Goal: Task Accomplishment & Management: Complete application form

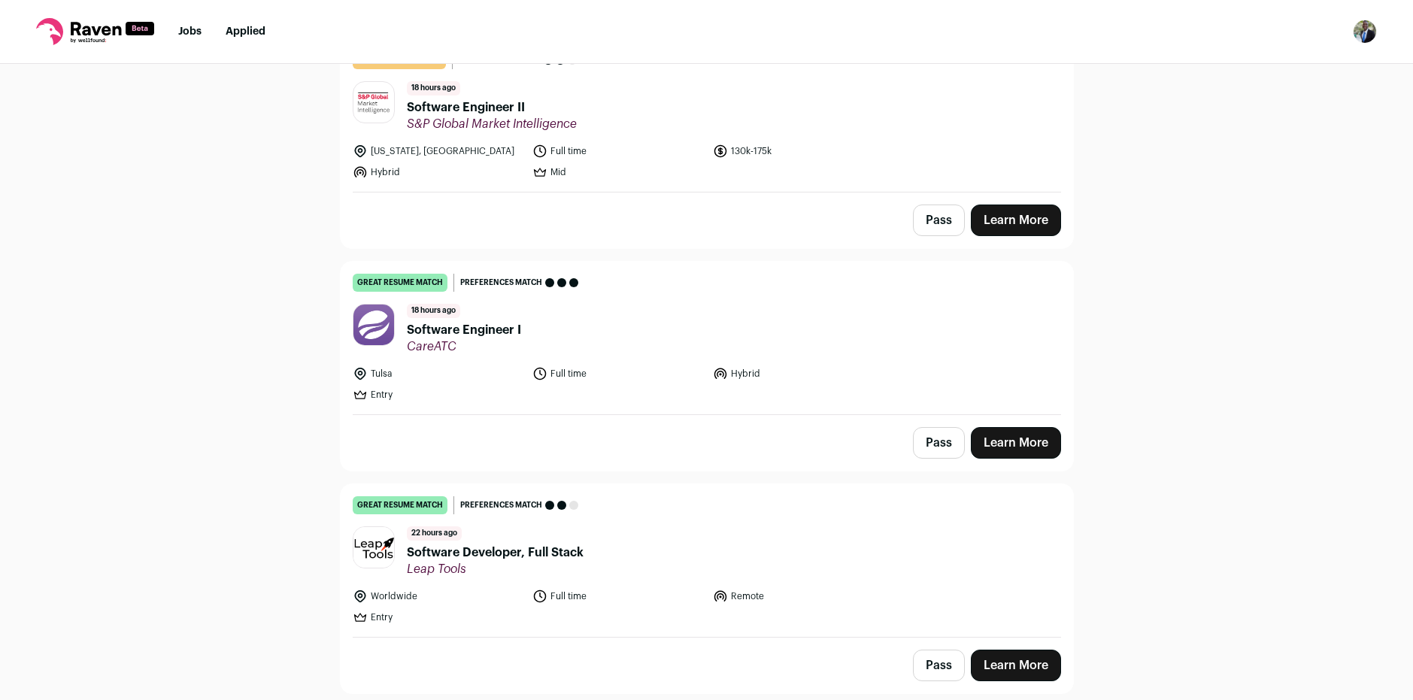
scroll to position [602, 0]
click at [1016, 443] on link "Learn More" at bounding box center [1016, 442] width 90 height 32
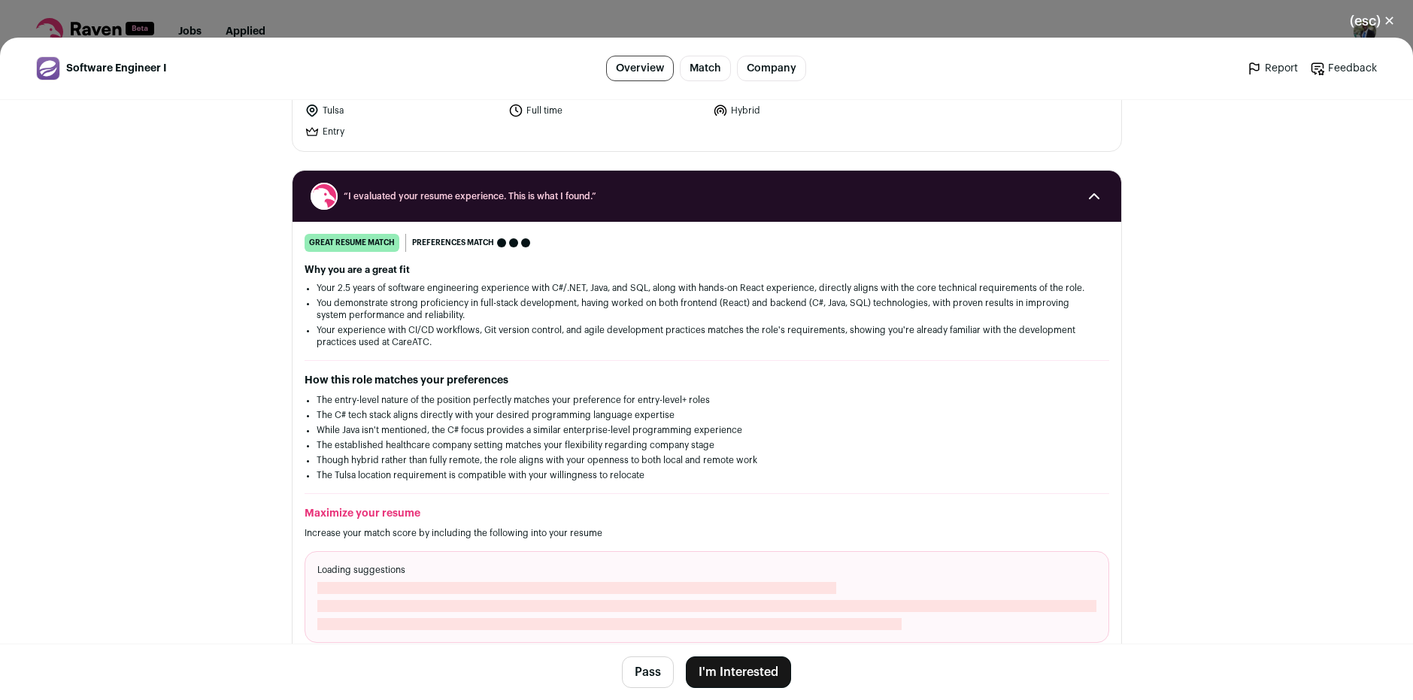
scroll to position [150, 0]
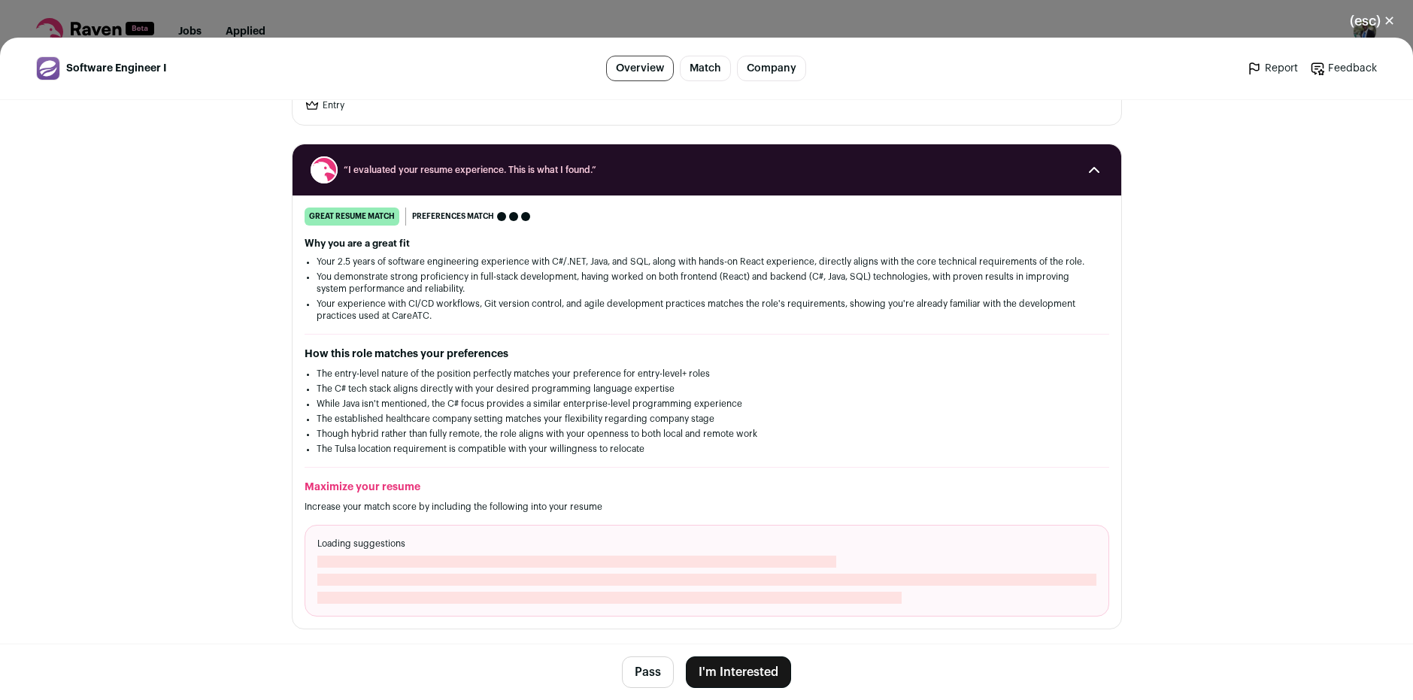
click at [732, 660] on button "I'm Interested" at bounding box center [738, 673] width 105 height 32
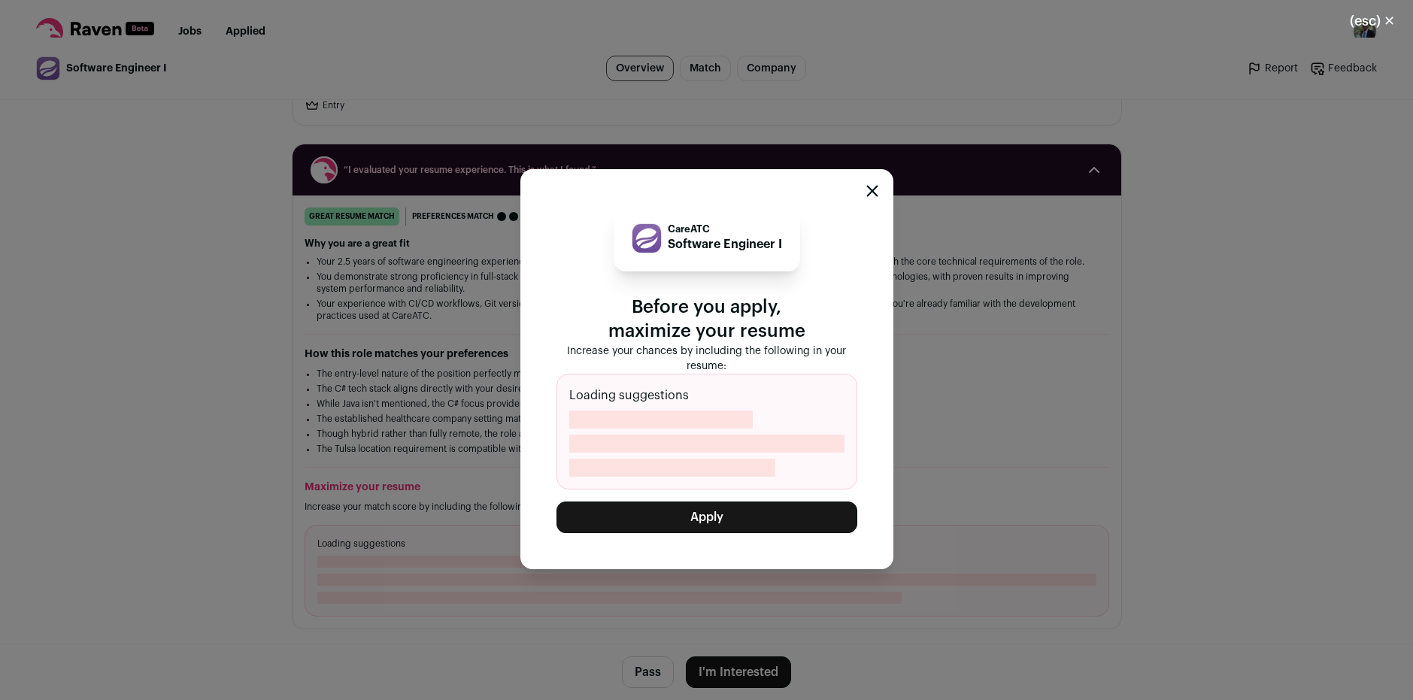
click at [872, 193] on icon "Close modal" at bounding box center [872, 191] width 10 height 10
click at [872, 193] on div "“I evaluated your resume experience. This is what I found.”" at bounding box center [707, 169] width 829 height 51
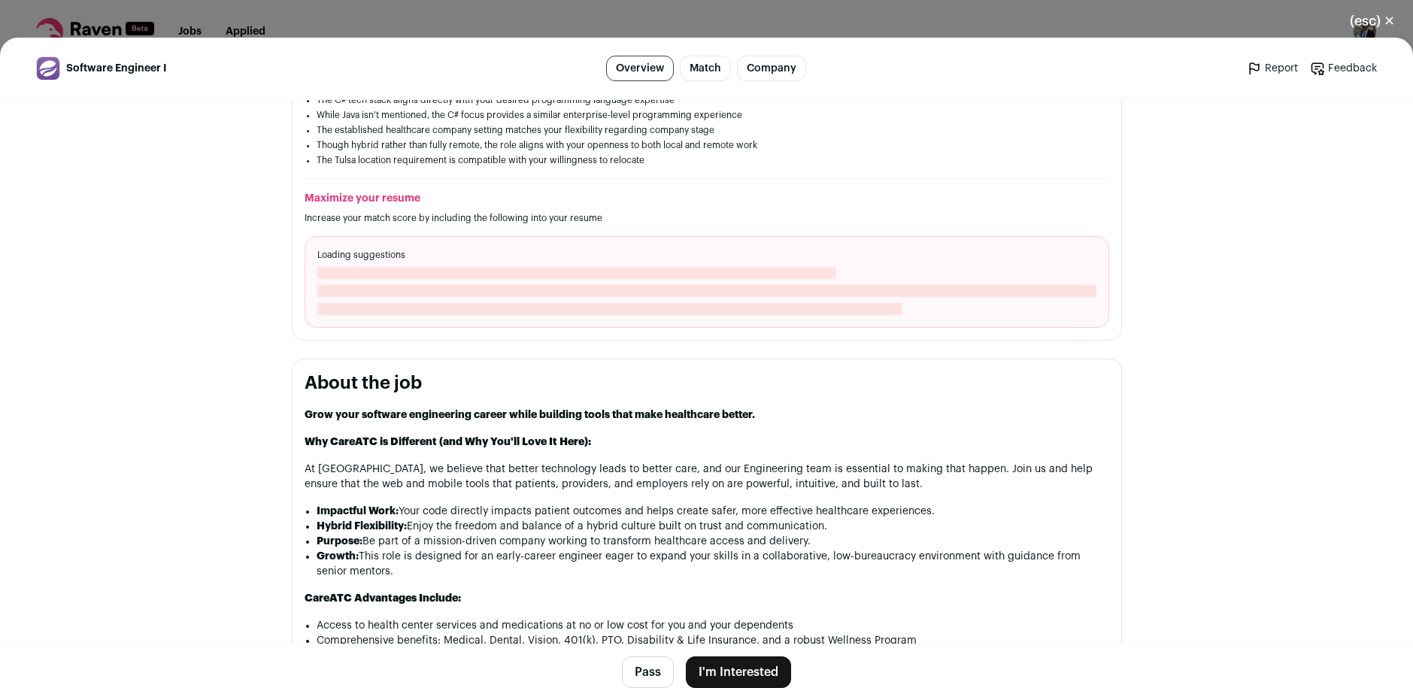
scroll to position [376, 0]
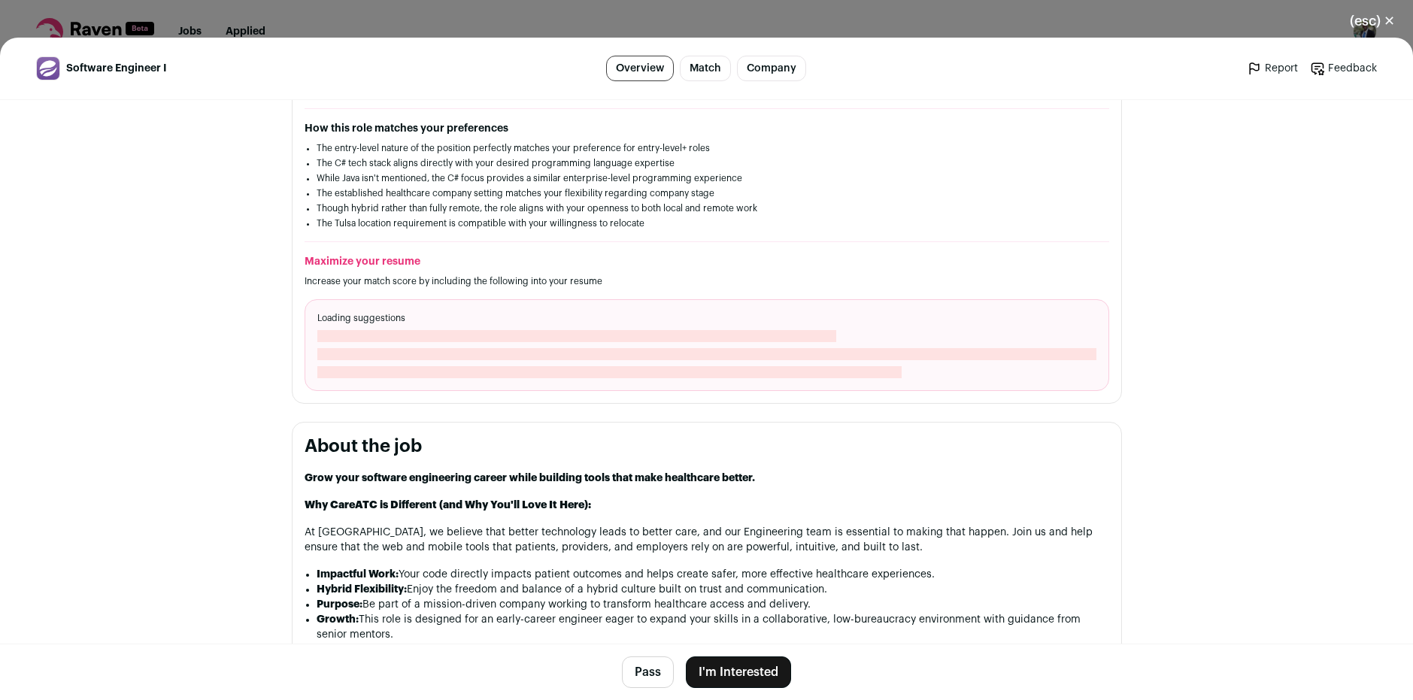
click at [481, 345] on div "Loading suggestions" at bounding box center [707, 345] width 805 height 92
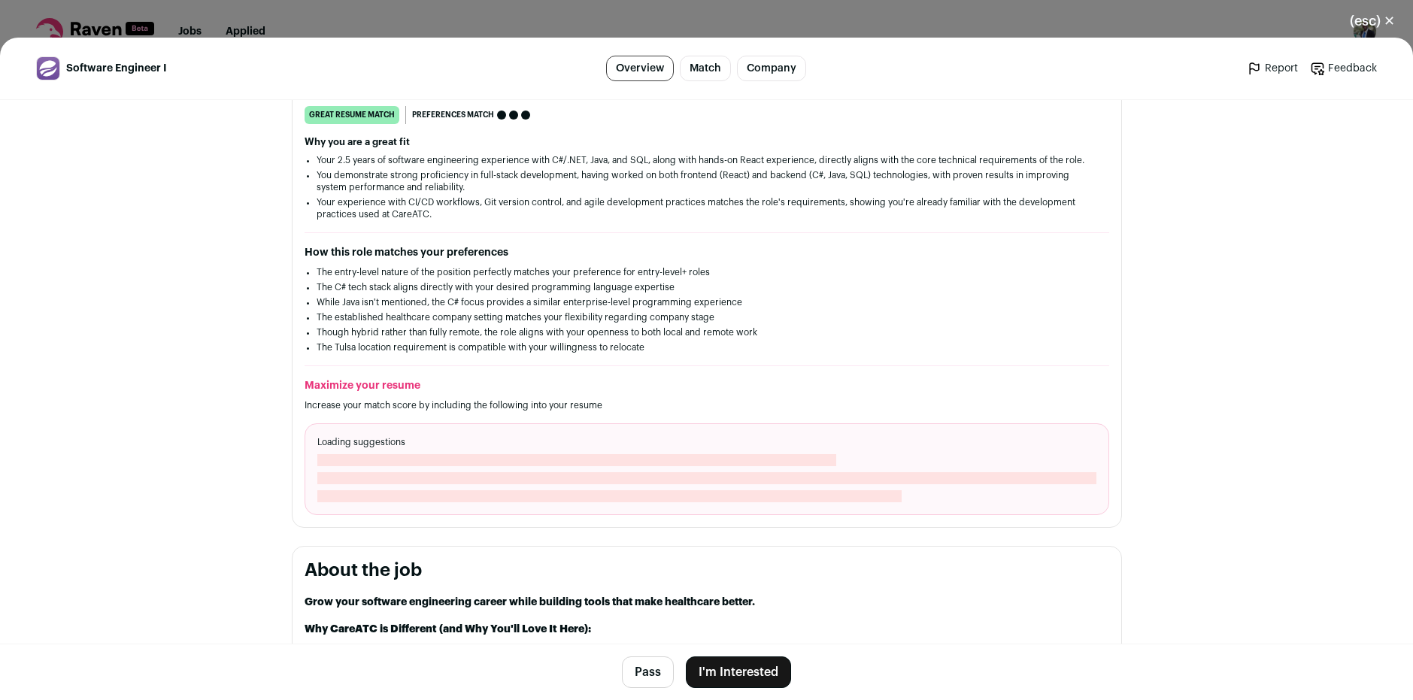
scroll to position [226, 0]
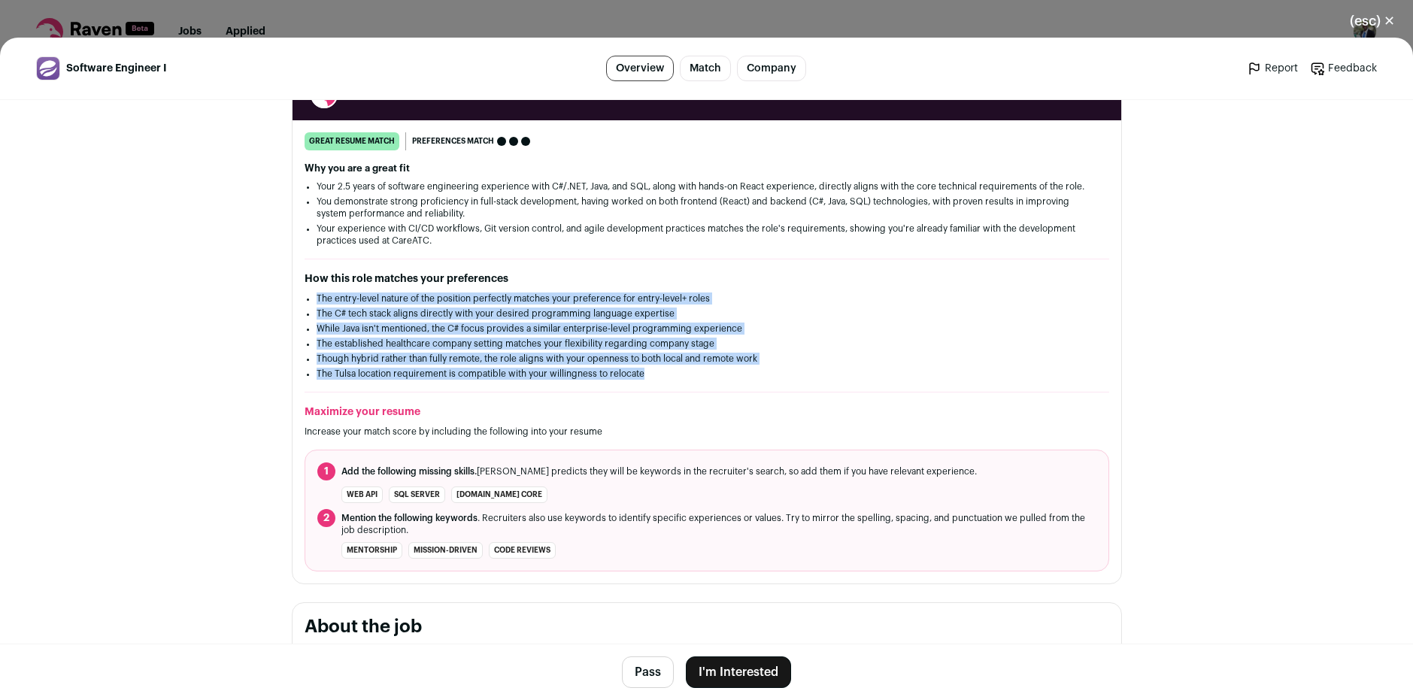
drag, startPoint x: 609, startPoint y: 362, endPoint x: 308, endPoint y: 301, distance: 307.7
click at [308, 301] on div "How this role matches your preferences The entry-level nature of the position p…" at bounding box center [707, 325] width 805 height 108
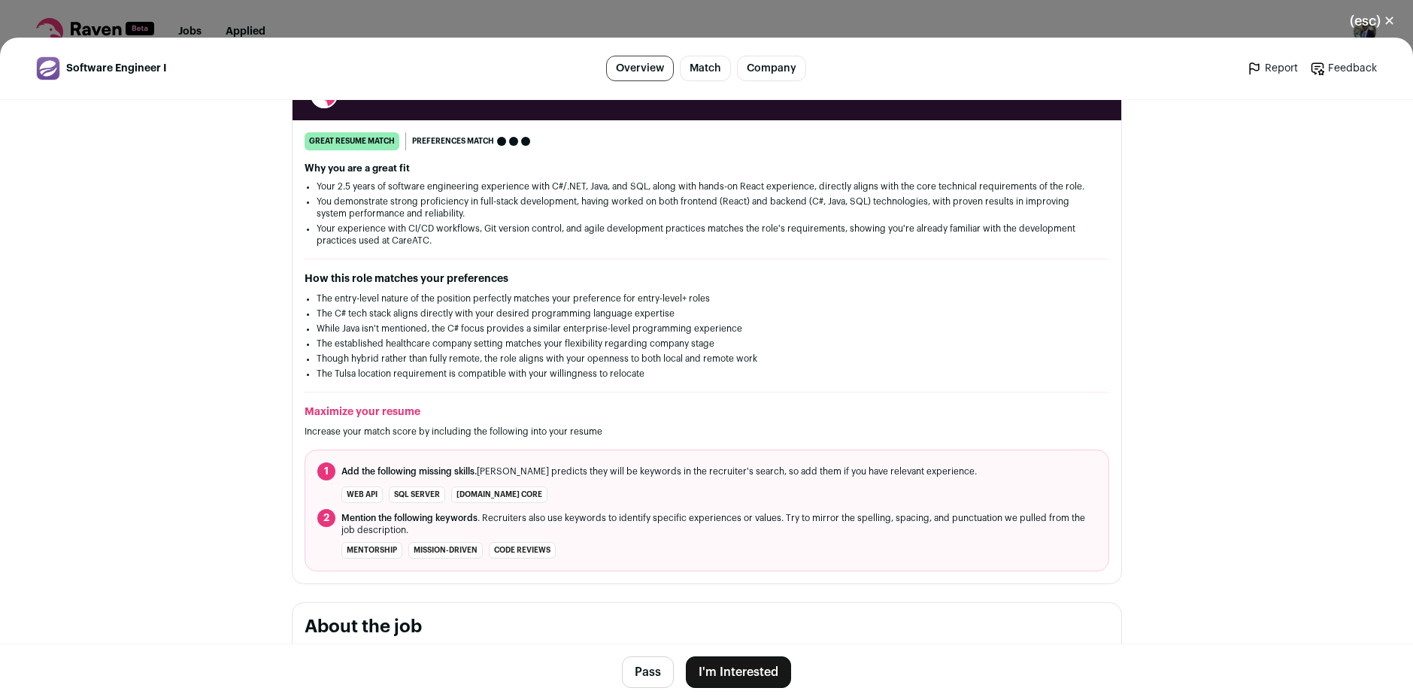
click at [729, 666] on button "I'm Interested" at bounding box center [738, 673] width 105 height 32
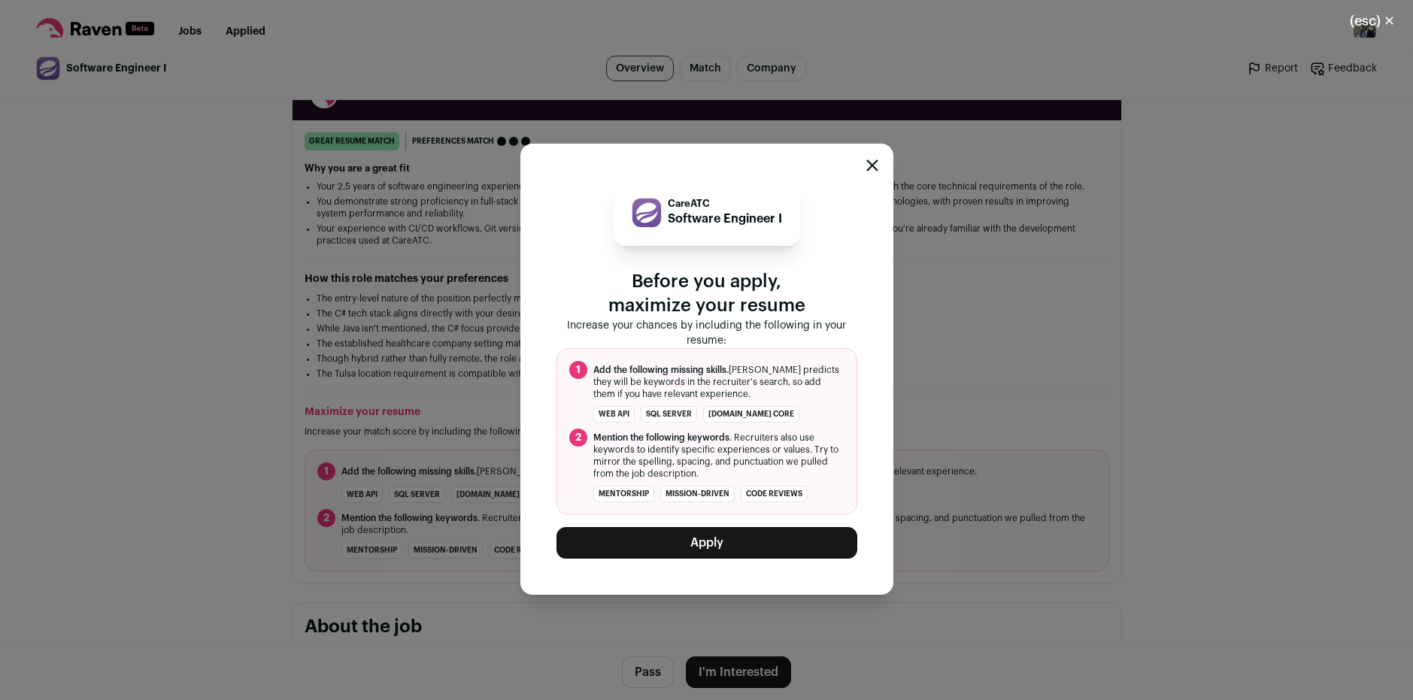
click at [663, 552] on button "Apply" at bounding box center [707, 543] width 301 height 32
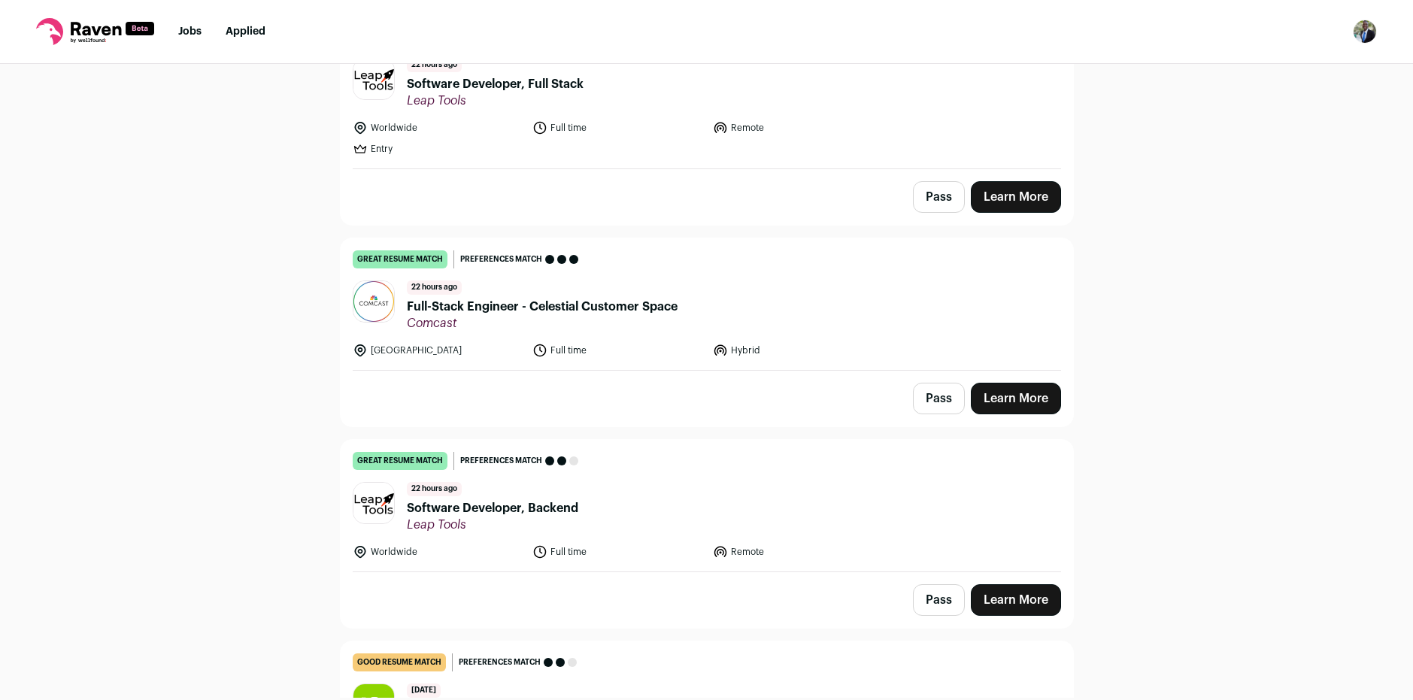
scroll to position [978, 0]
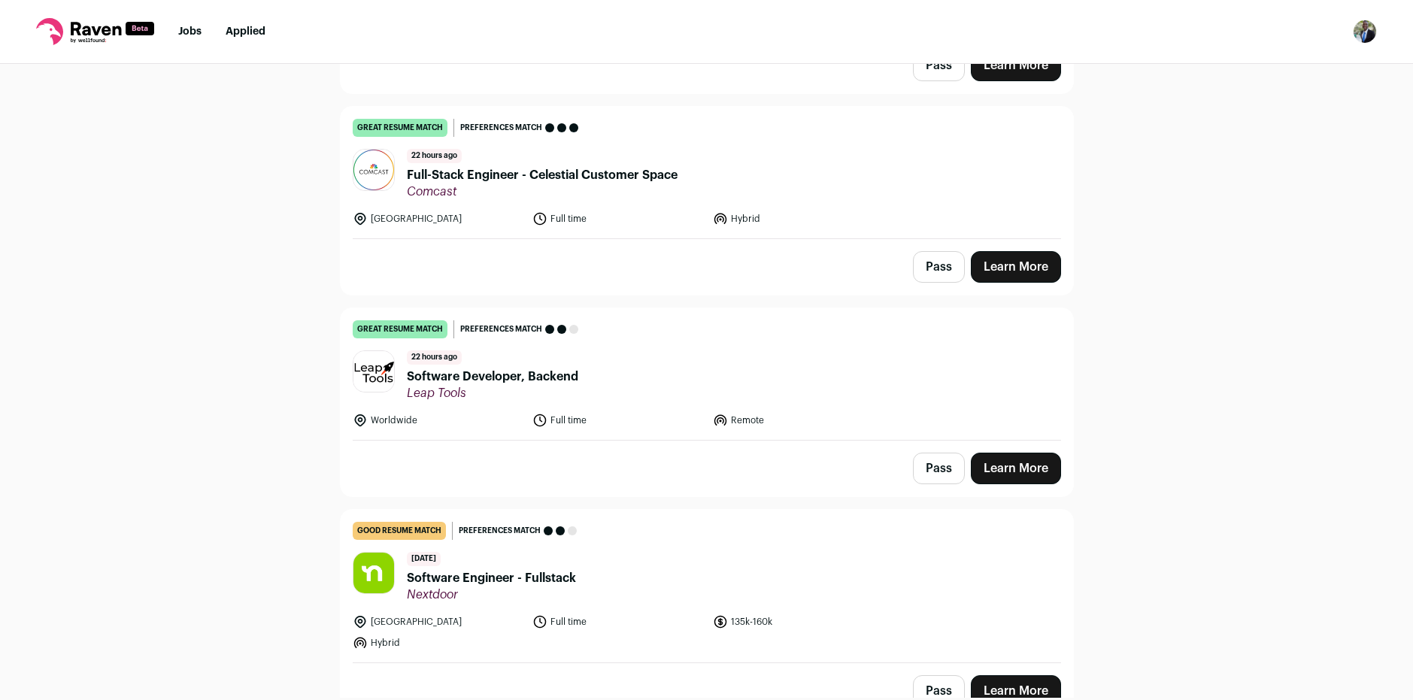
click at [1022, 266] on link "Learn More" at bounding box center [1016, 267] width 90 height 32
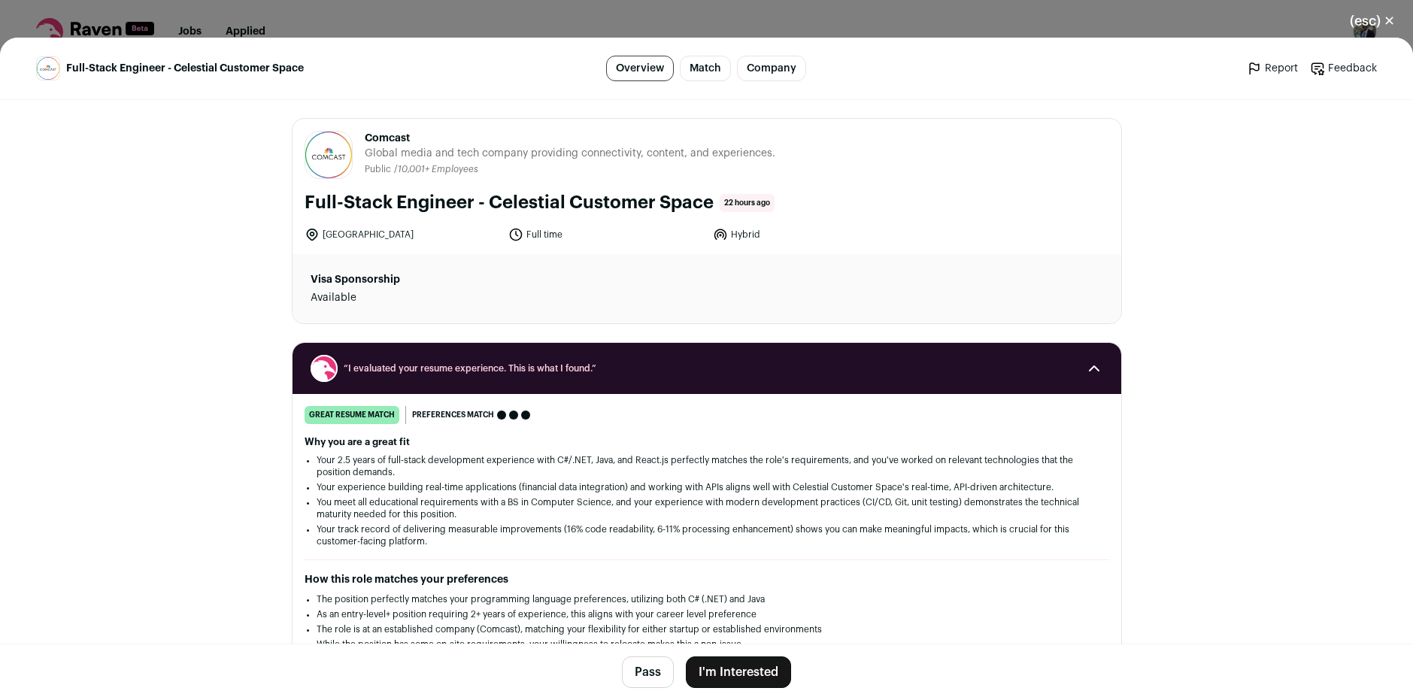
click at [726, 676] on button "I'm Interested" at bounding box center [738, 673] width 105 height 32
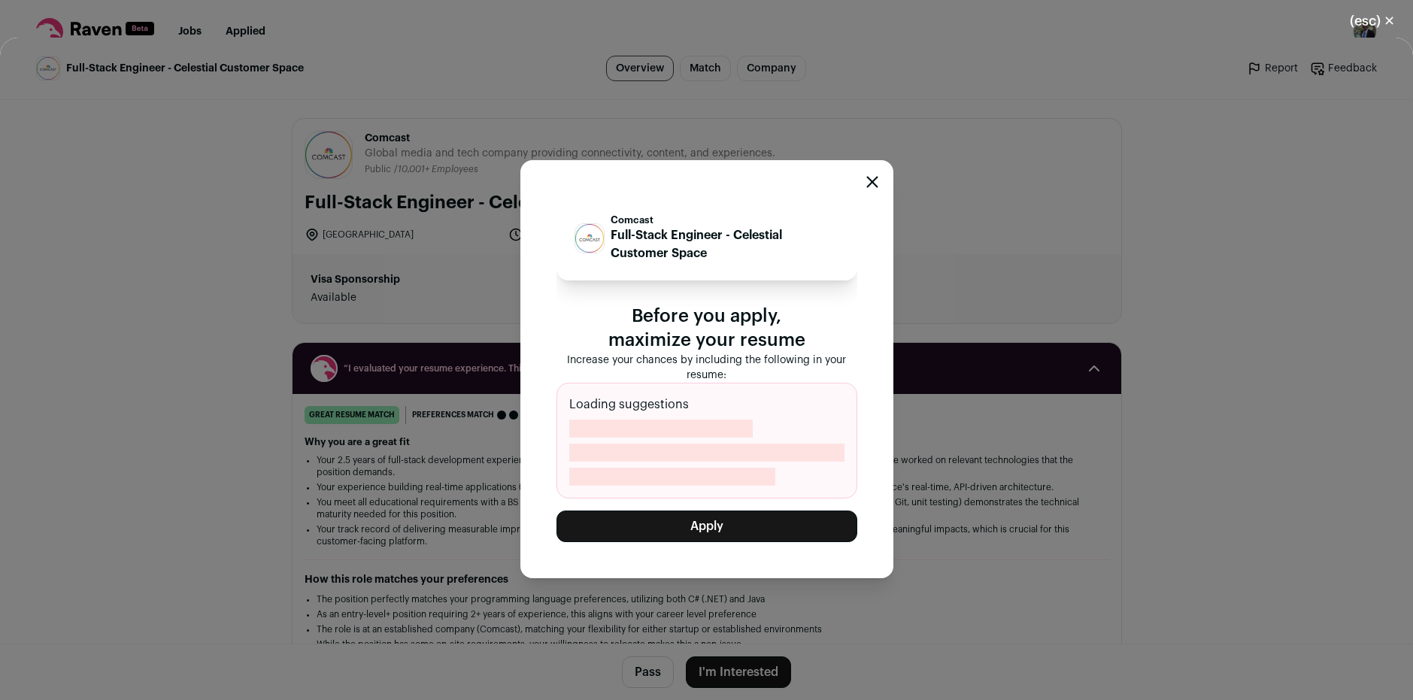
click at [682, 533] on button "Apply" at bounding box center [707, 527] width 301 height 32
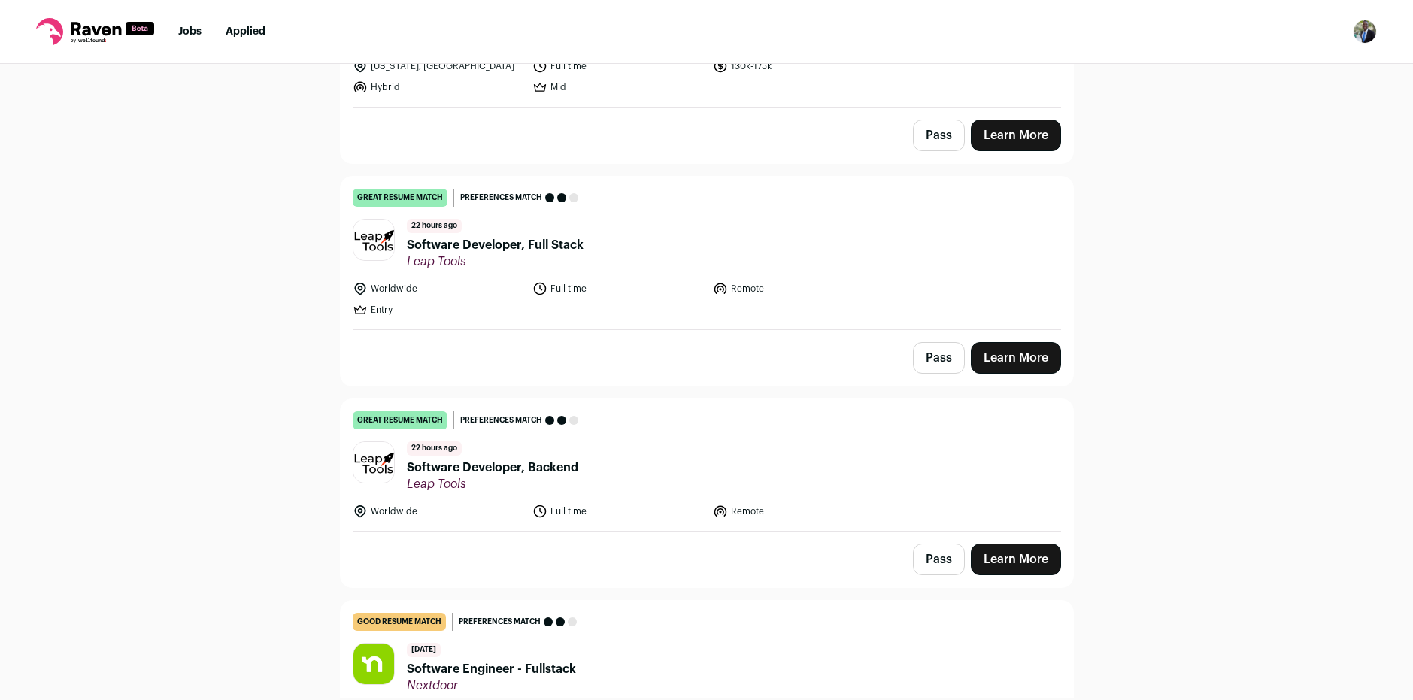
scroll to position [677, 0]
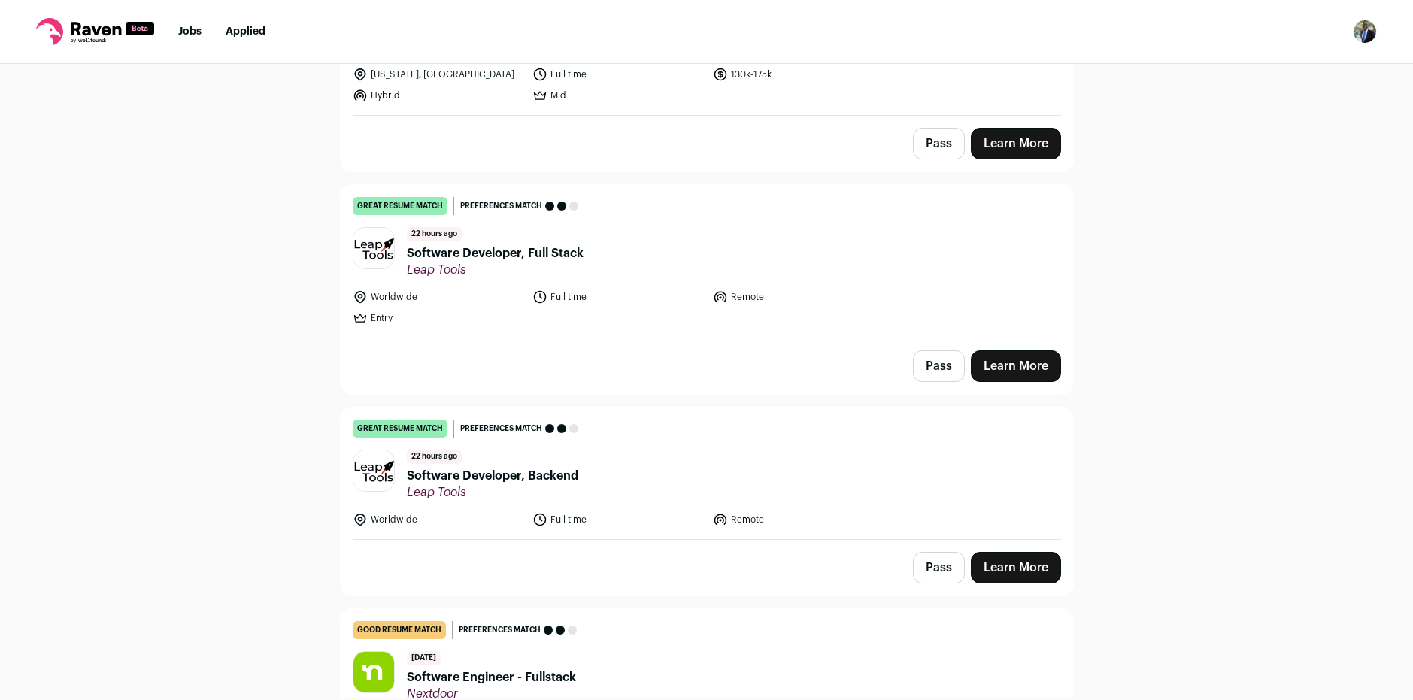
click at [990, 358] on link "Learn More" at bounding box center [1016, 366] width 90 height 32
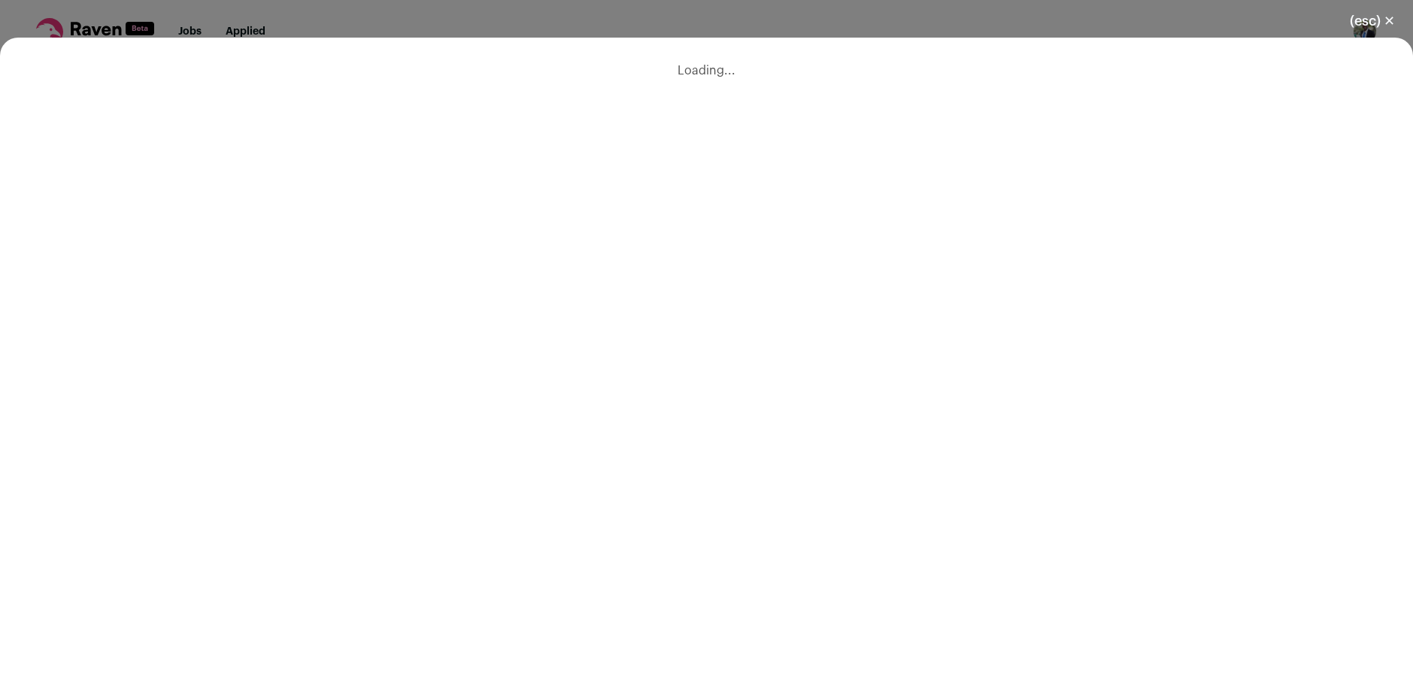
click at [990, 358] on div "(esc) ✕ Loading..." at bounding box center [706, 350] width 1413 height 700
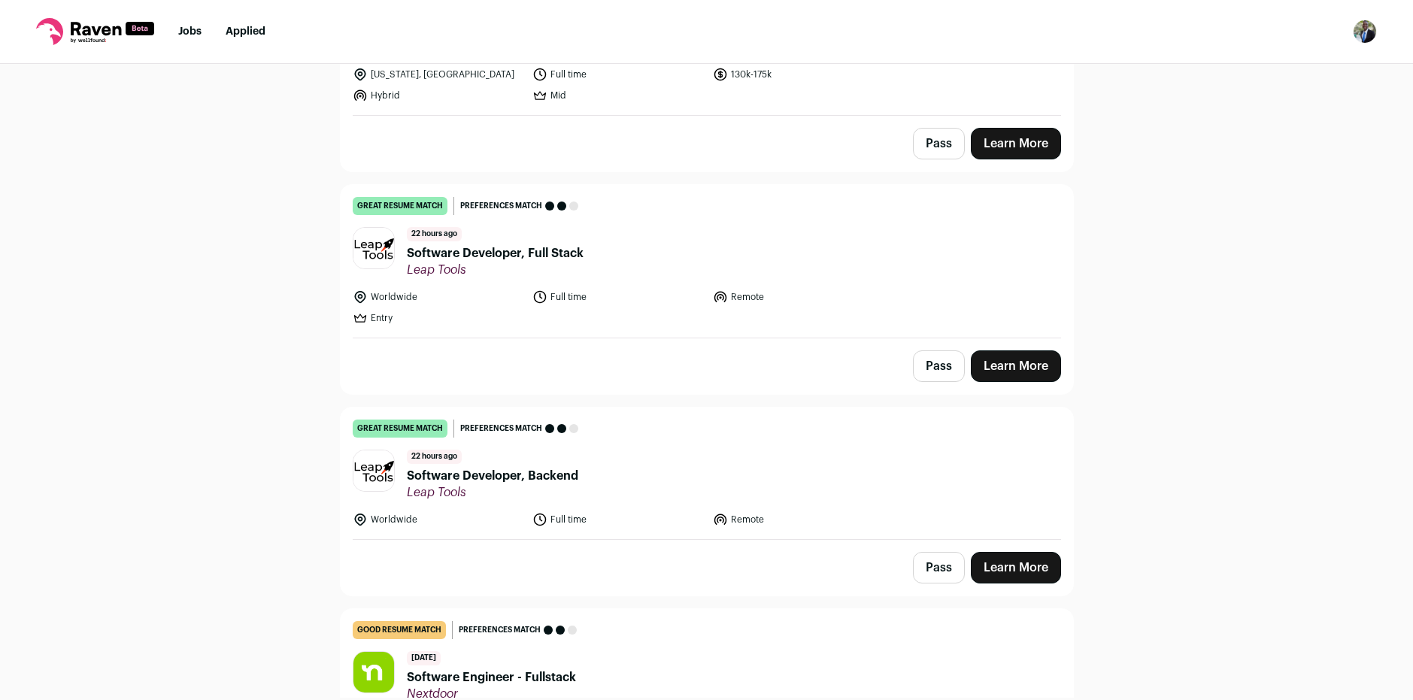
click at [990, 359] on link "Learn More" at bounding box center [1016, 366] width 90 height 32
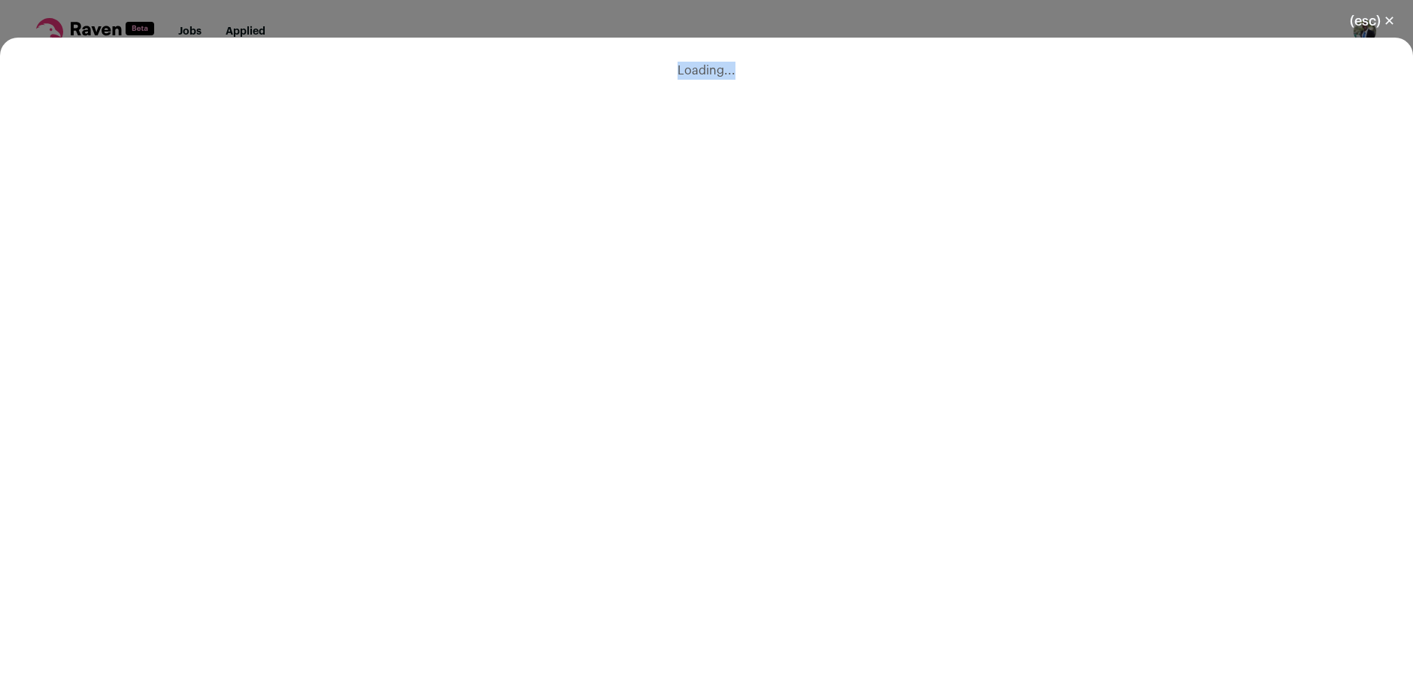
click at [990, 359] on div "(esc) ✕ Loading..." at bounding box center [706, 350] width 1413 height 700
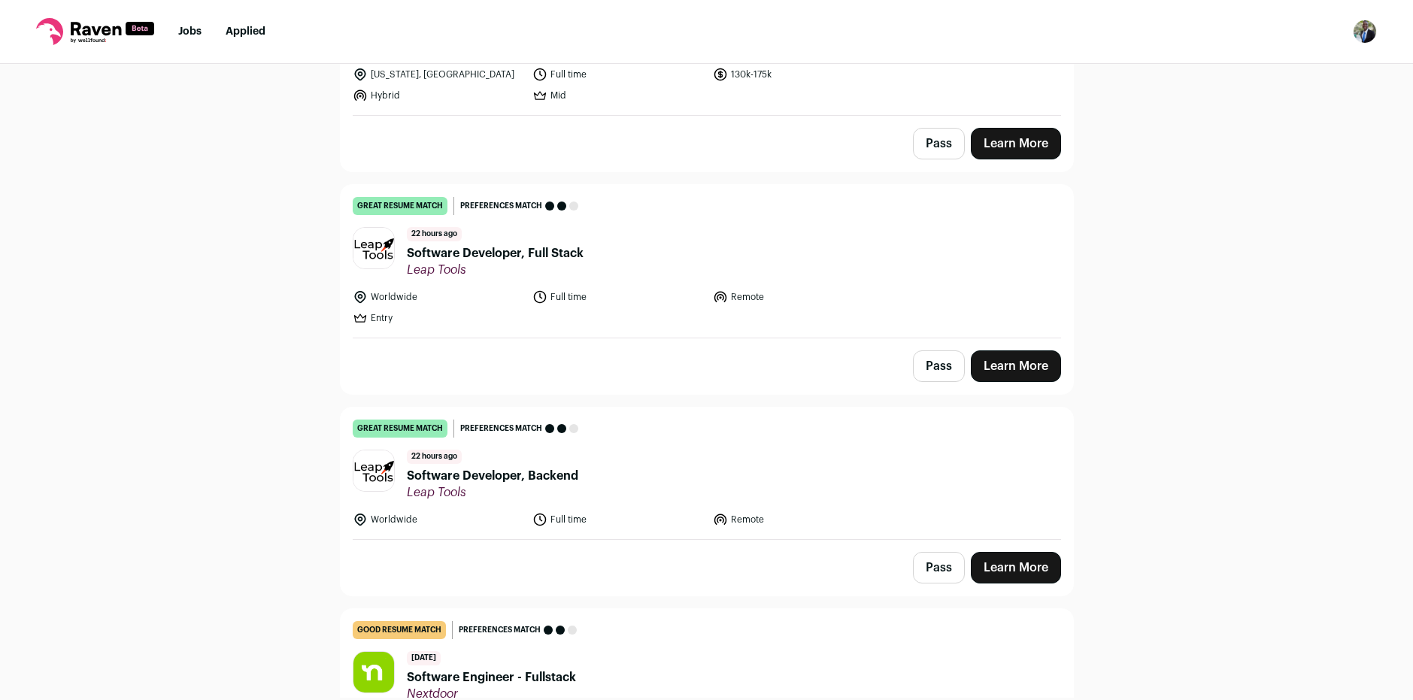
click at [990, 359] on link "Learn More" at bounding box center [1016, 366] width 90 height 32
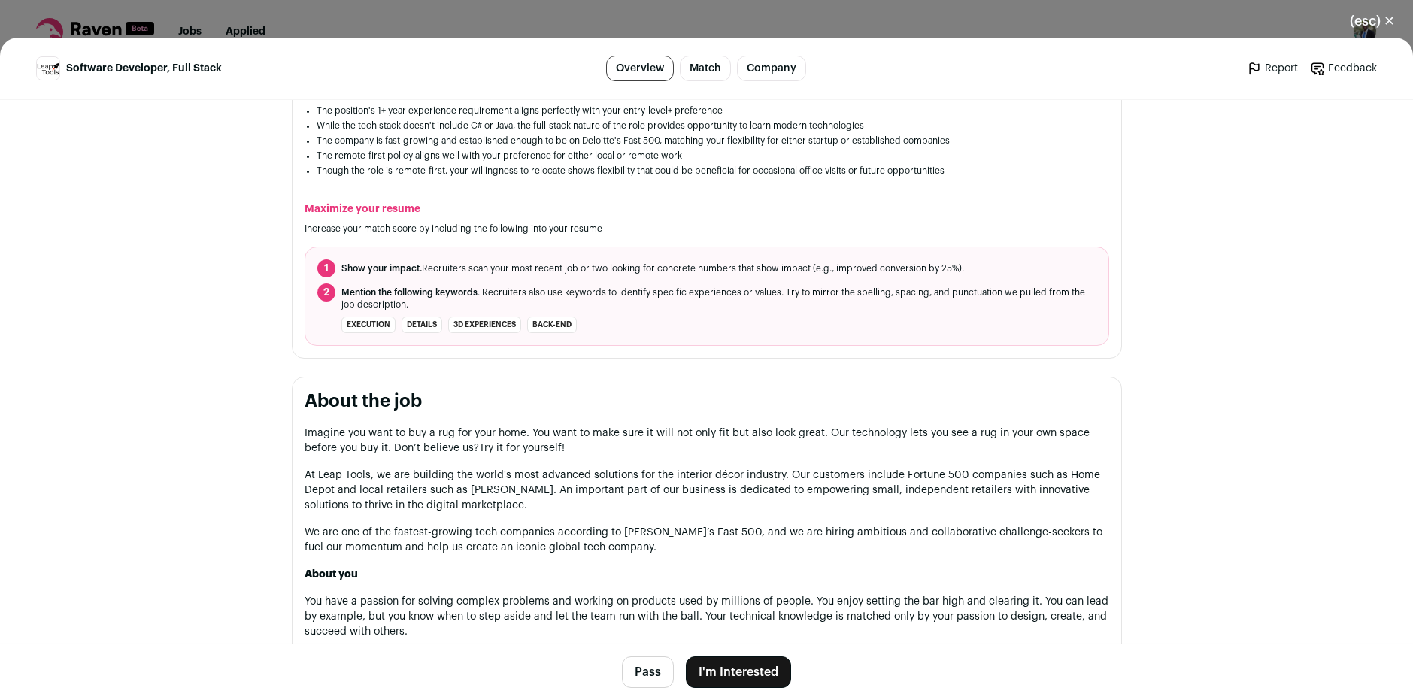
scroll to position [526, 0]
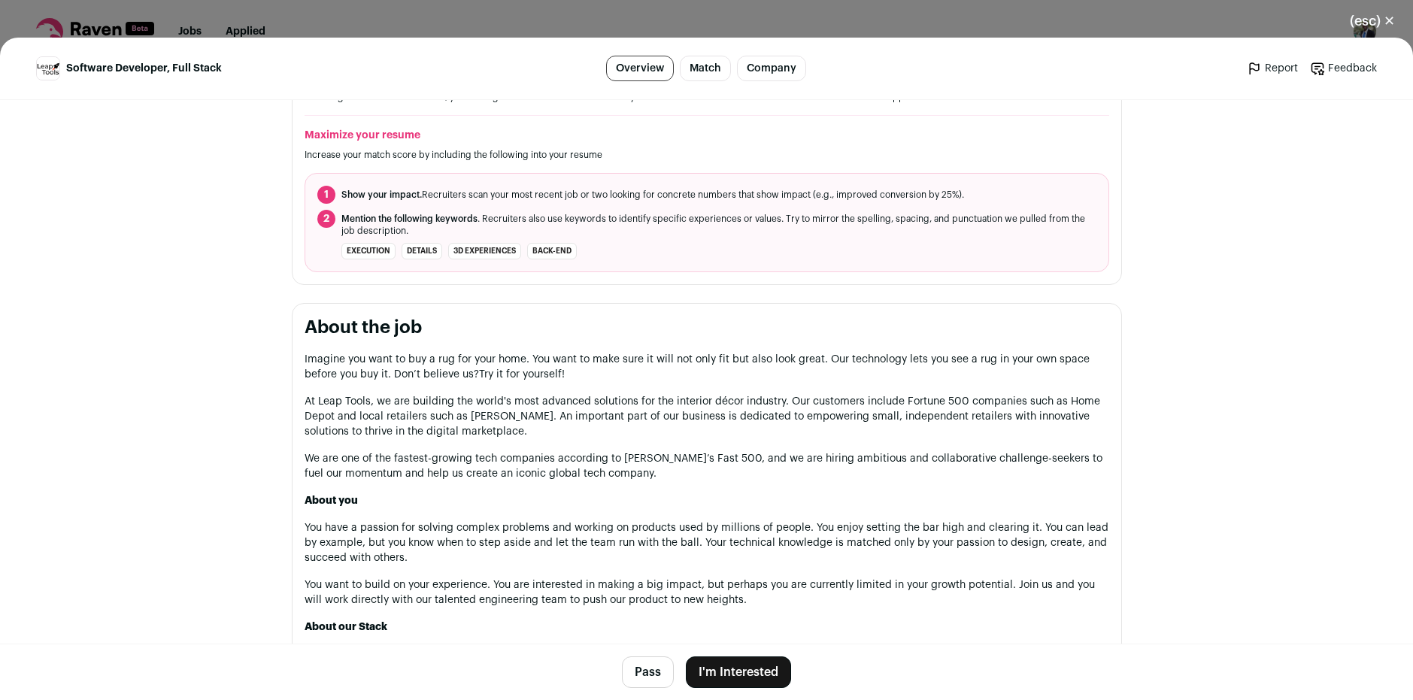
click at [725, 676] on button "I'm Interested" at bounding box center [738, 673] width 105 height 32
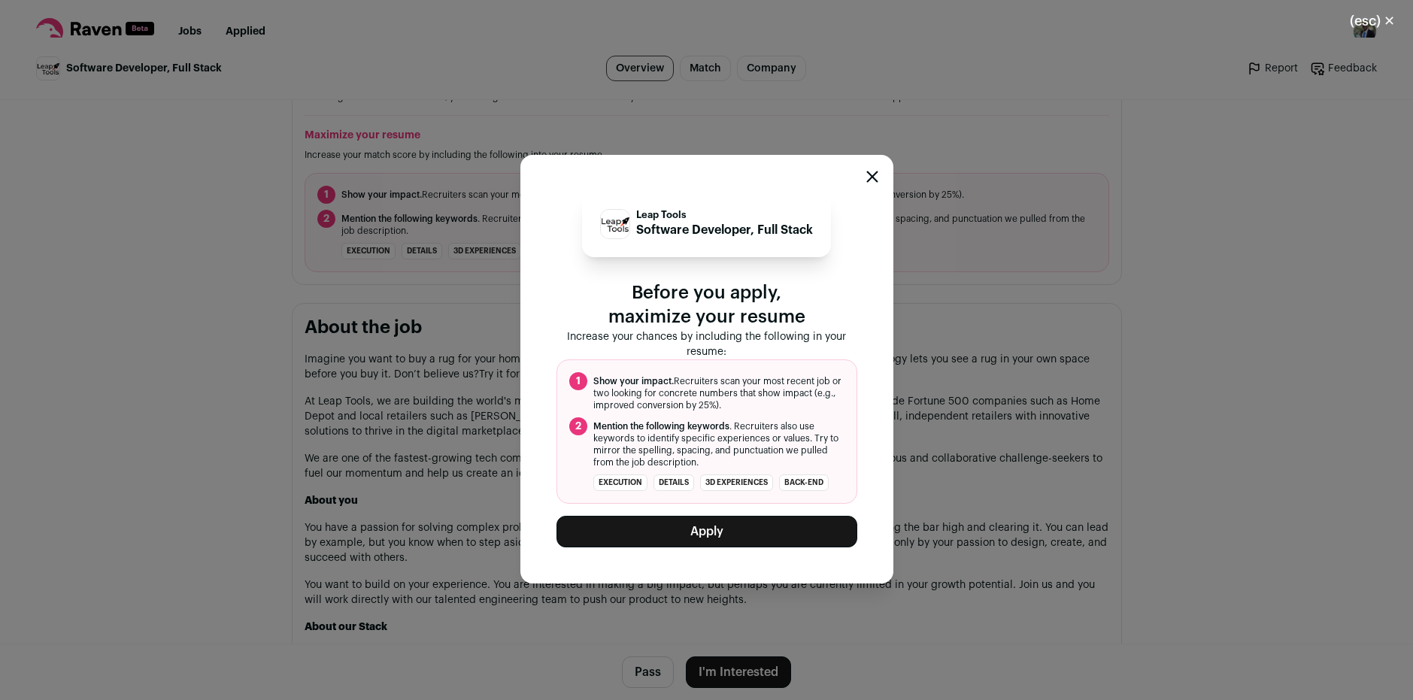
click at [717, 539] on button "Apply" at bounding box center [707, 532] width 301 height 32
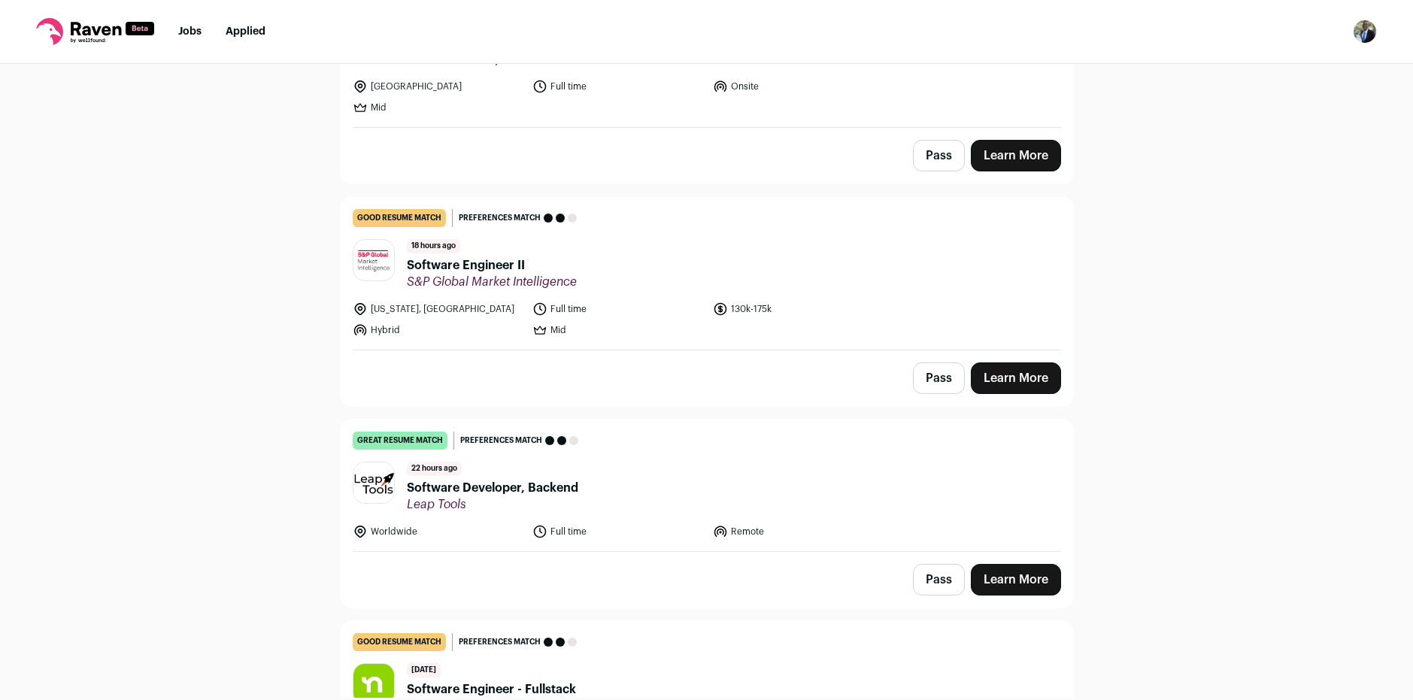
scroll to position [602, 0]
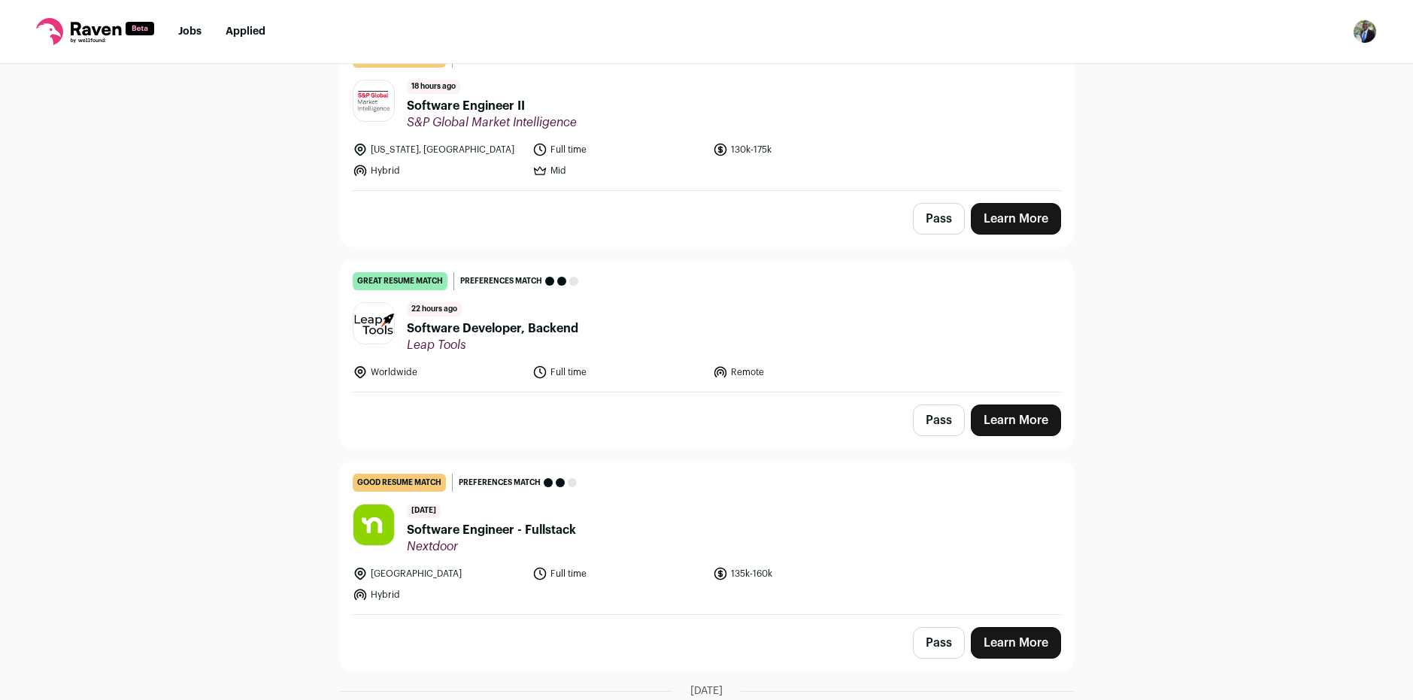
click at [996, 411] on link "Learn More" at bounding box center [1016, 421] width 90 height 32
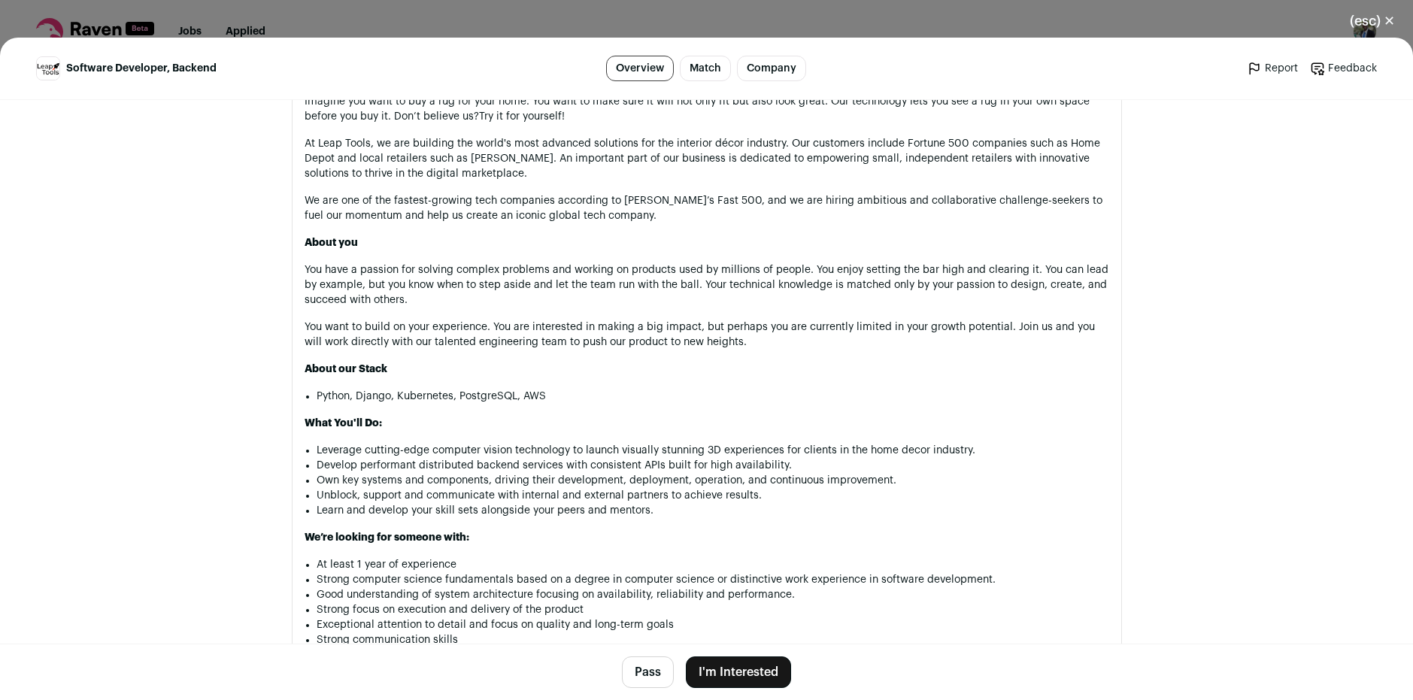
scroll to position [902, 0]
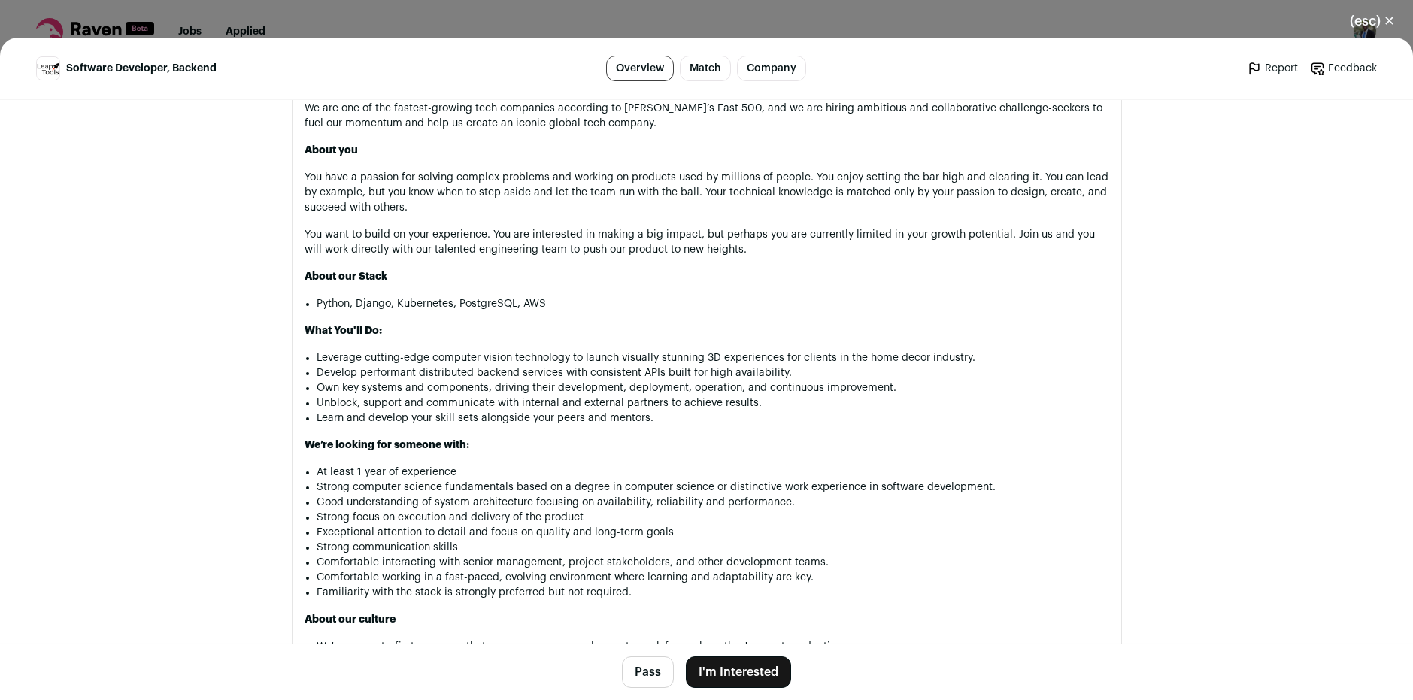
click at [740, 672] on button "I'm Interested" at bounding box center [738, 673] width 105 height 32
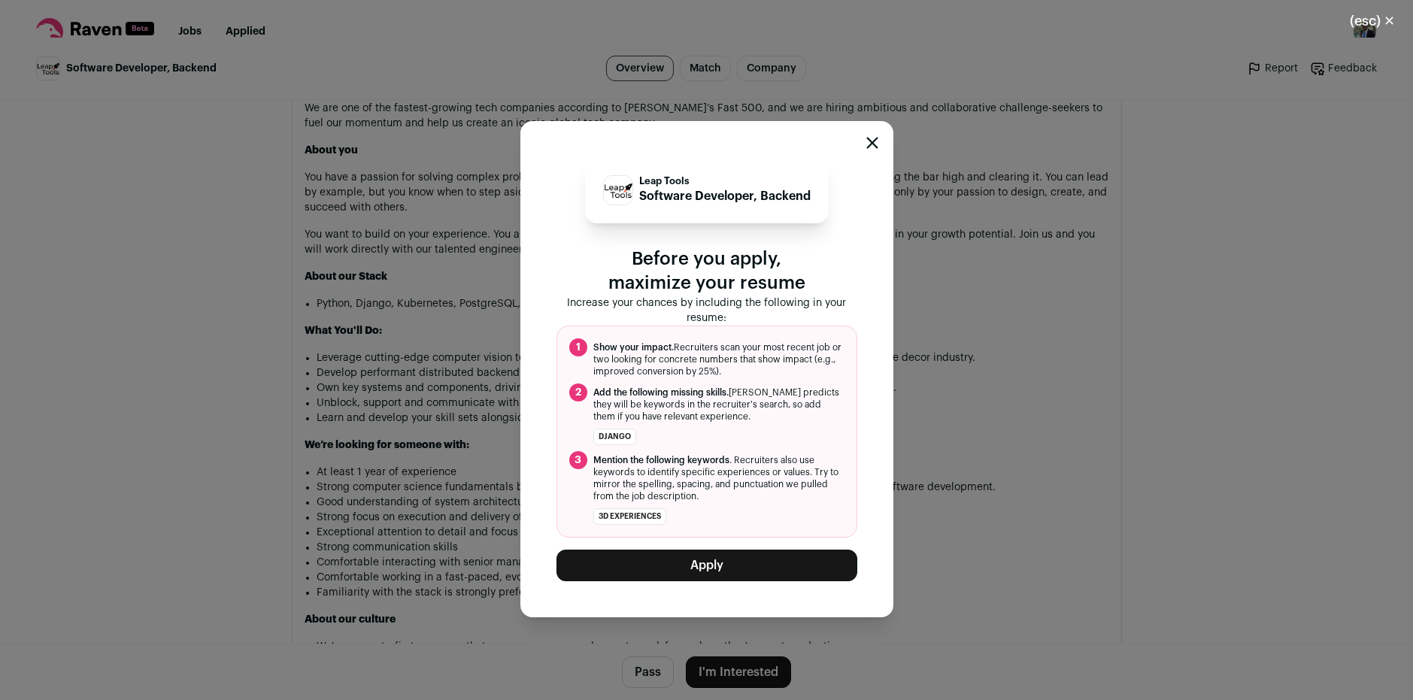
click at [708, 568] on button "Apply" at bounding box center [707, 566] width 301 height 32
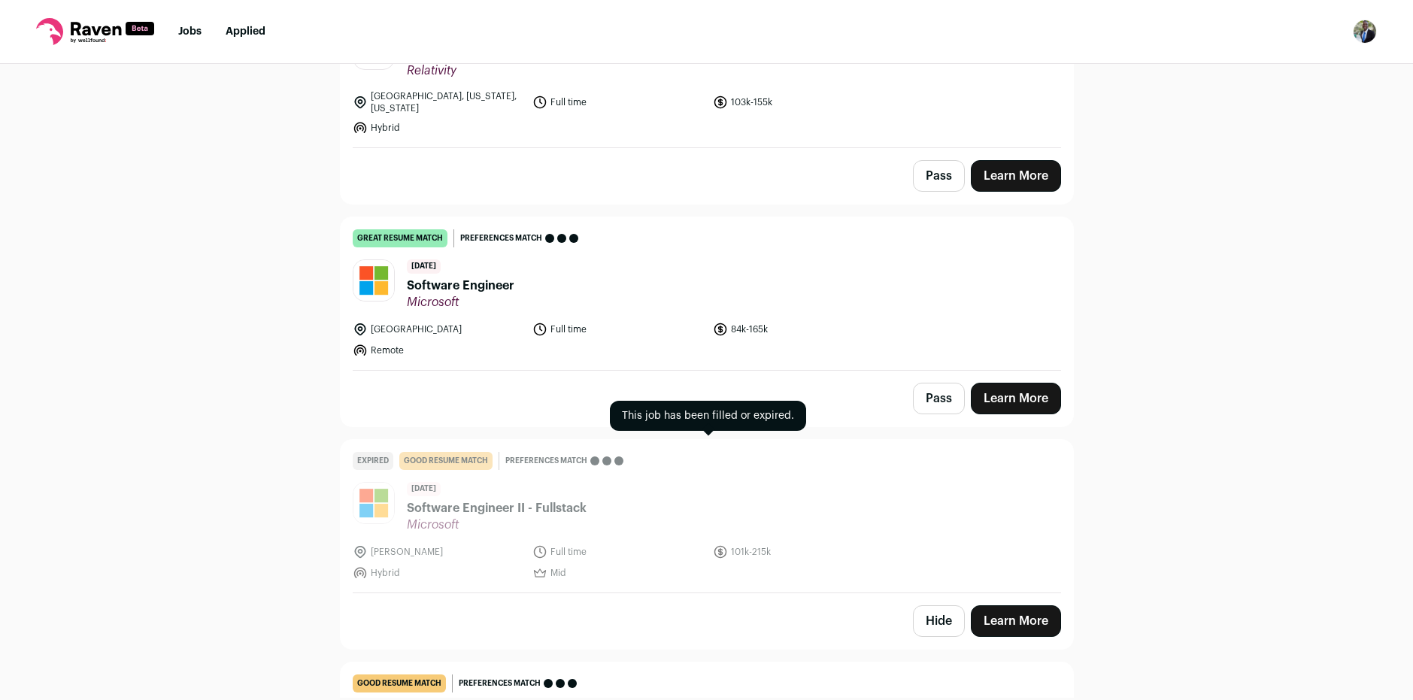
scroll to position [1354, 0]
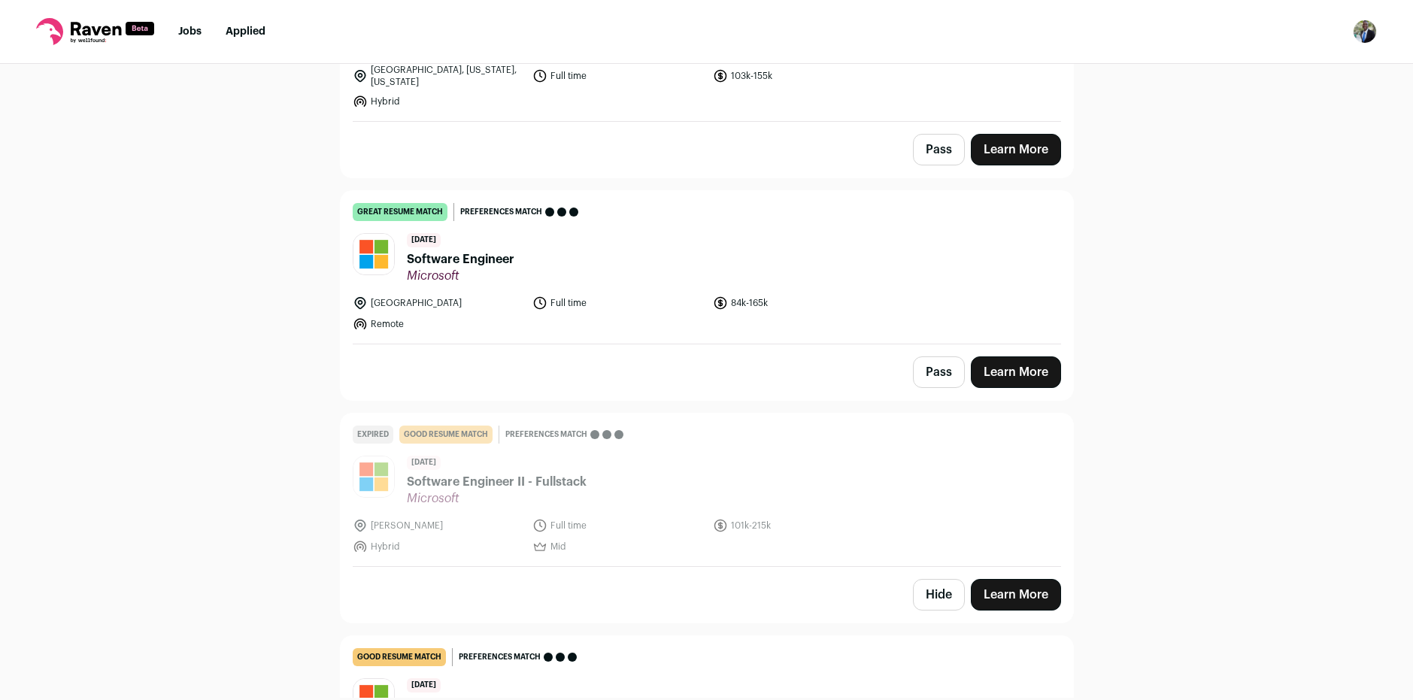
click at [1015, 365] on link "Learn More" at bounding box center [1016, 372] width 90 height 32
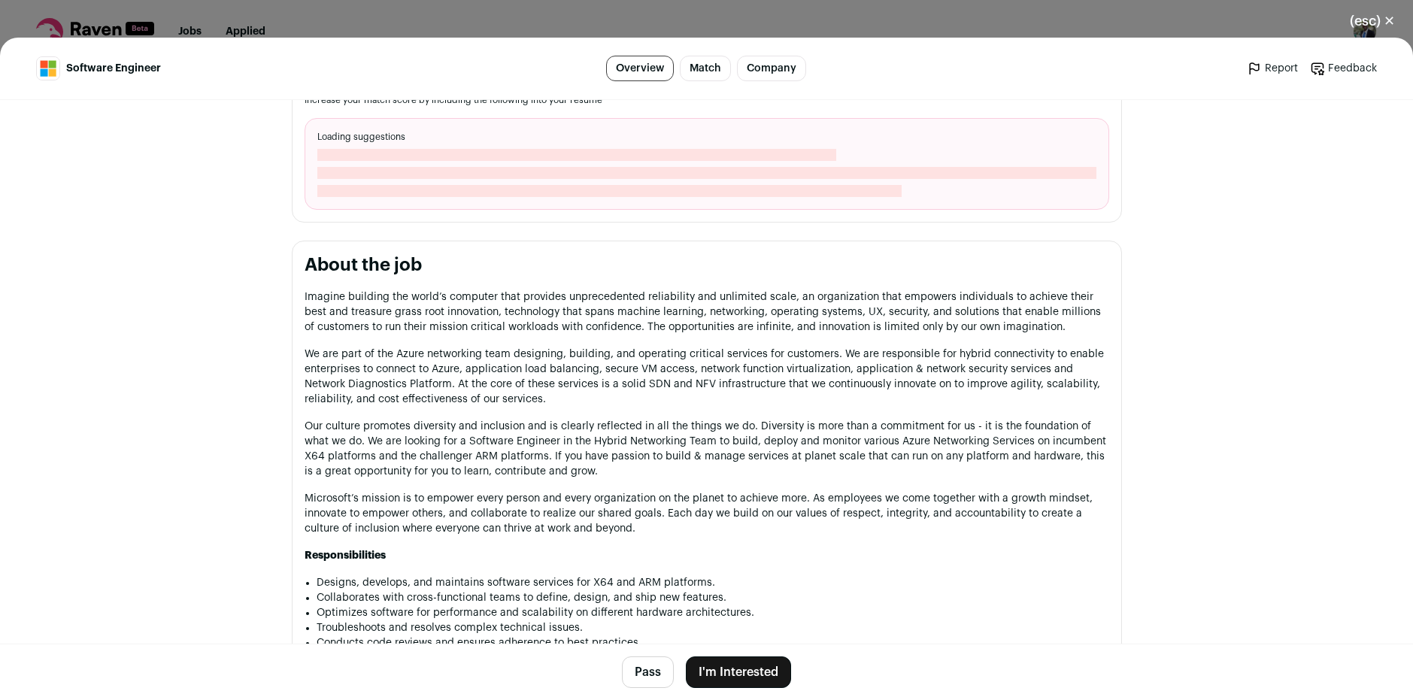
scroll to position [827, 0]
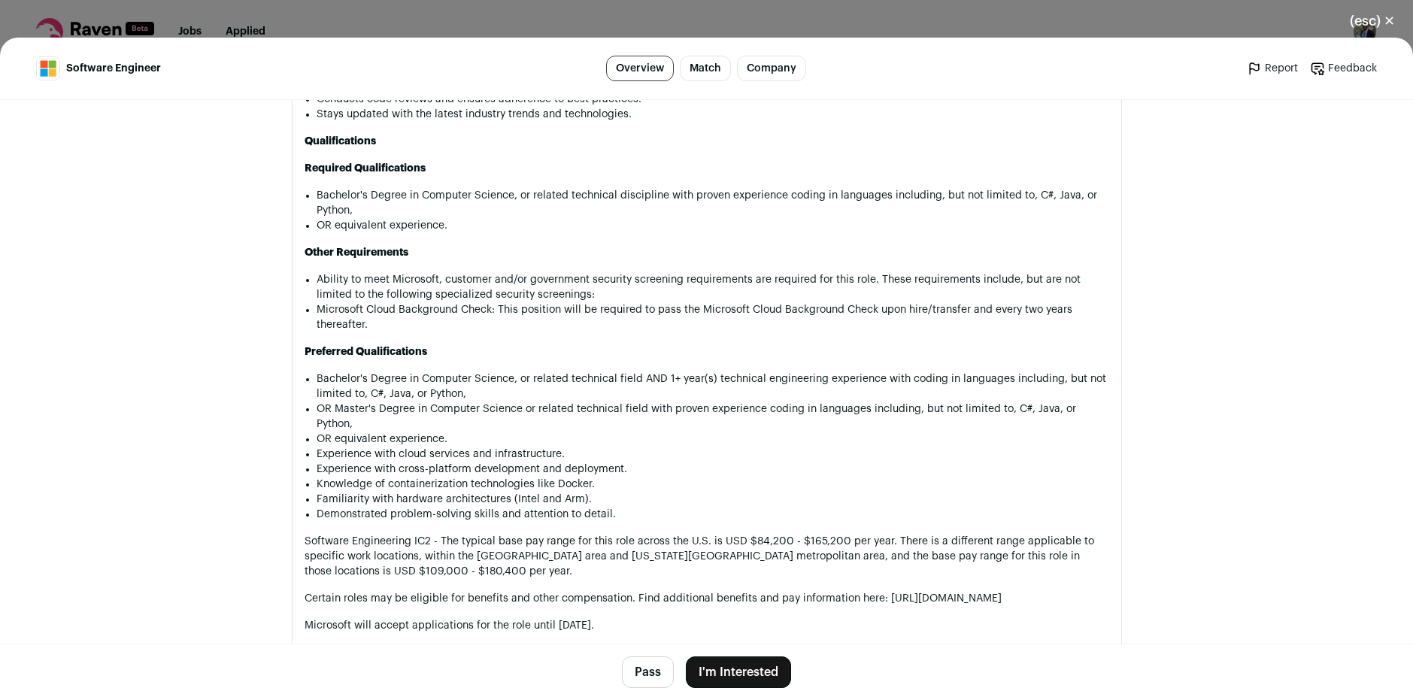
click at [748, 680] on button "I'm Interested" at bounding box center [738, 673] width 105 height 32
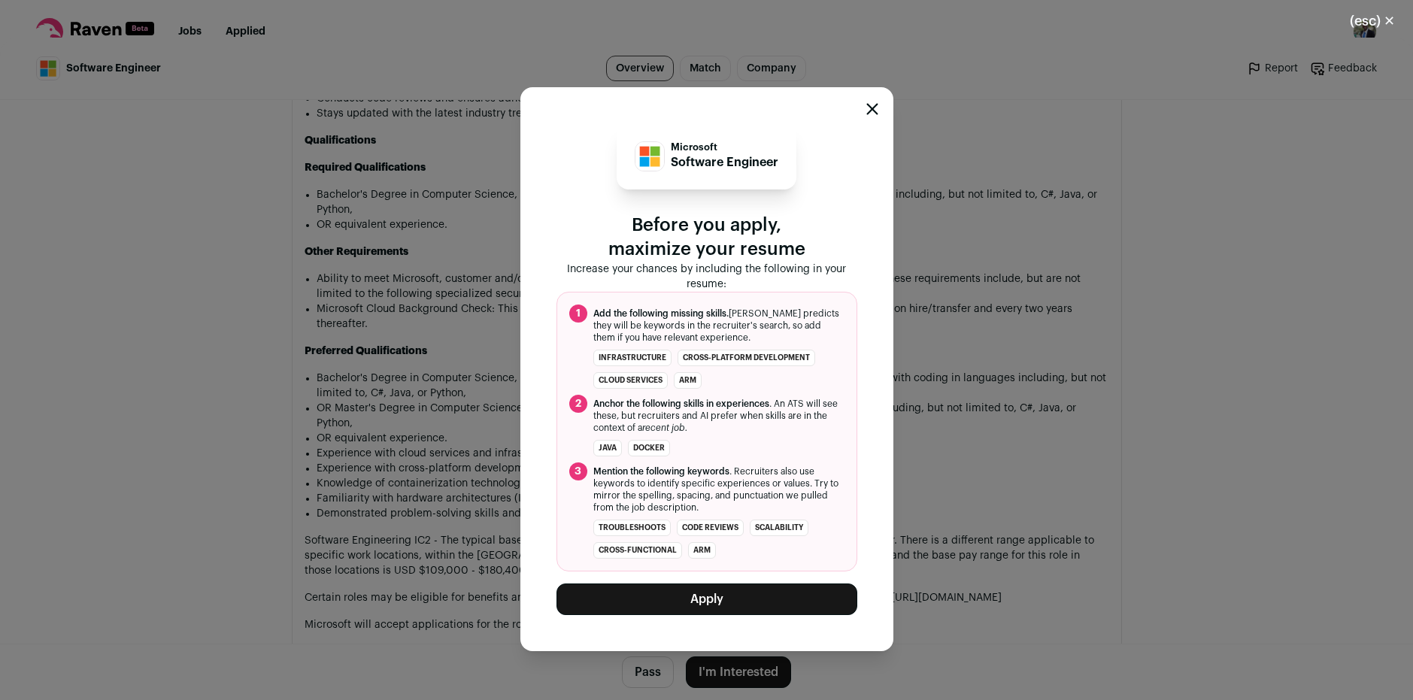
click at [735, 599] on button "Apply" at bounding box center [707, 600] width 301 height 32
